Goal: Contribute content: Add original content to the website for others to see

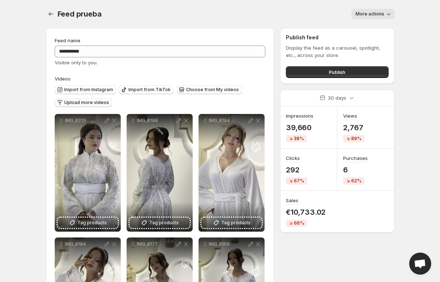
scroll to position [28, 0]
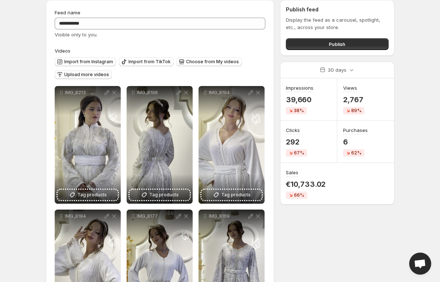
click at [97, 76] on span "Upload more videos" at bounding box center [86, 75] width 45 height 6
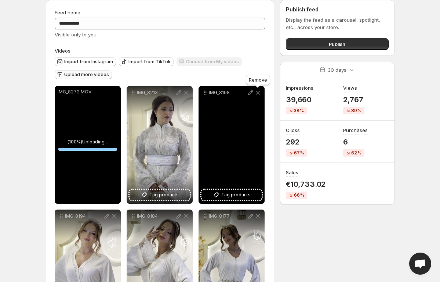
click at [259, 92] on icon at bounding box center [258, 93] width 4 height 4
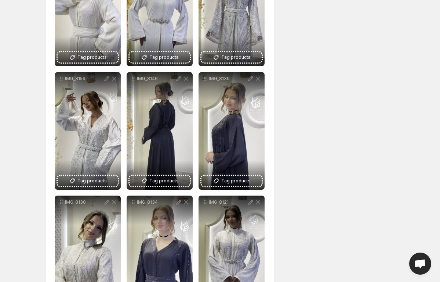
scroll to position [248, 0]
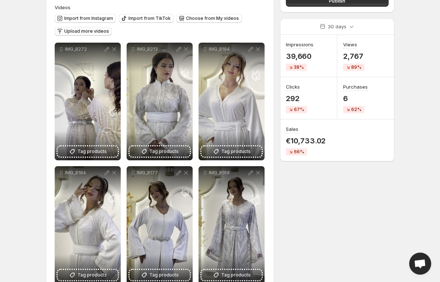
scroll to position [69, 0]
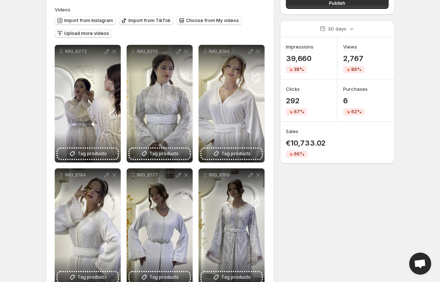
click at [78, 33] on span "Upload more videos" at bounding box center [86, 33] width 45 height 6
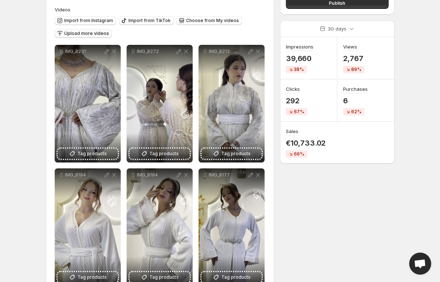
click at [96, 32] on span "Upload more videos" at bounding box center [86, 33] width 45 height 6
